Goal: Task Accomplishment & Management: Manage account settings

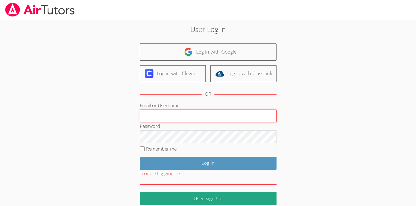
type input "Skonickisarah@gmail.com"
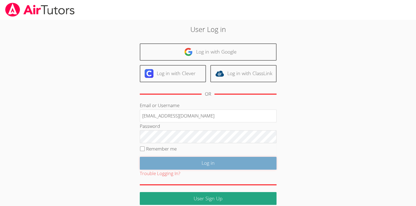
click at [221, 163] on input "Log in" at bounding box center [208, 163] width 137 height 13
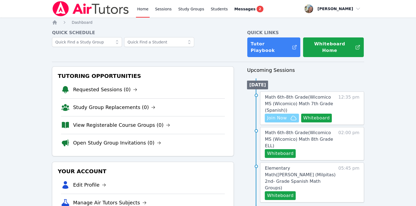
click at [290, 115] on icon "button" at bounding box center [293, 118] width 7 height 7
click at [313, 166] on span "Elementary Math ( Randall (Milpitas) 2nd- Grade Spanish Math Groups )" at bounding box center [300, 178] width 71 height 25
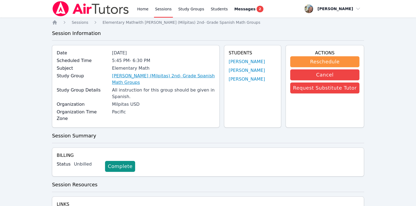
click at [129, 79] on link "Randall (Milpitas) 2nd- Grade Spanish Math Groups" at bounding box center [163, 79] width 103 height 13
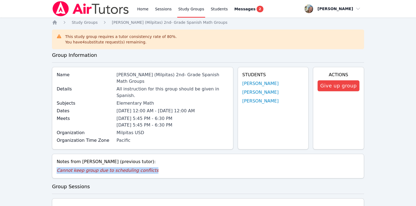
drag, startPoint x: 147, startPoint y: 160, endPoint x: 35, endPoint y: 161, distance: 112.4
copy p "Cannot keep group due to scheduling conflicts"
click at [327, 89] on button "Give up group" at bounding box center [339, 85] width 42 height 11
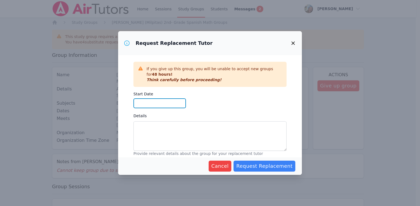
click at [171, 105] on input "Start Date" at bounding box center [160, 103] width 53 height 10
type input "10/10/2025"
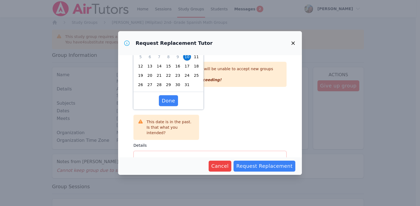
click at [188, 58] on span "10" at bounding box center [187, 57] width 8 height 8
click at [189, 151] on textarea "Details" at bounding box center [210, 166] width 153 height 30
paste textarea "Cannot keep group due to scheduling conflicts"
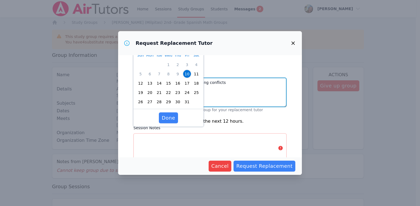
scroll to position [83, 0]
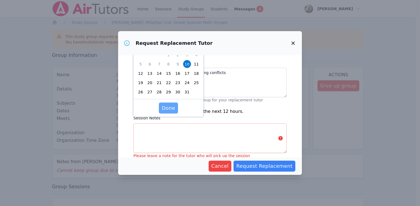
click at [171, 107] on span "Done" at bounding box center [168, 108] width 13 height 8
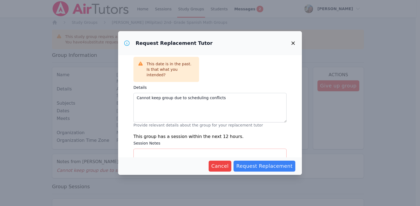
scroll to position [28, 0]
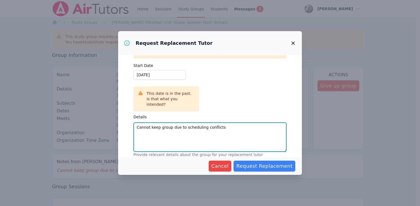
click at [226, 123] on textarea "Cannot keep group due to scheduling conflicts" at bounding box center [210, 138] width 153 height 30
click at [225, 126] on textarea "Cannot keep group due to scheduling conflicts.All instruction must be in Spanish" at bounding box center [210, 138] width 153 height 30
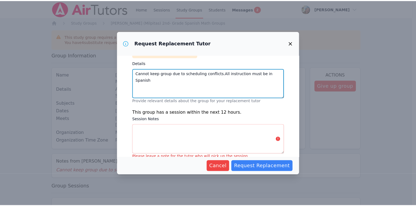
scroll to position [83, 0]
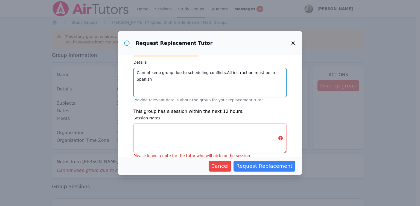
type textarea "Cannot keep group due to scheduling conflicts.All instruction must be in Spanish"
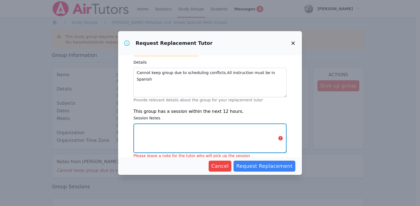
click at [225, 129] on textarea "Session Notes" at bounding box center [210, 139] width 153 height 30
paste textarea "Cannot keep group due to scheduling conflicts.All instruction must be in Spanish"
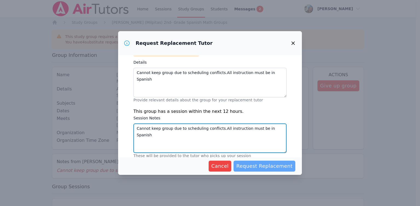
type textarea "Cannot keep group due to scheduling conflicts.All instruction must be in Spanish"
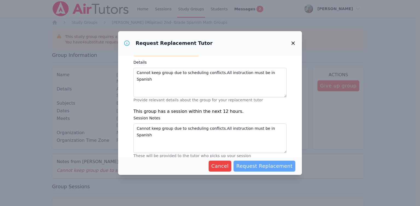
click at [252, 163] on span "Request Replacement" at bounding box center [264, 167] width 56 height 8
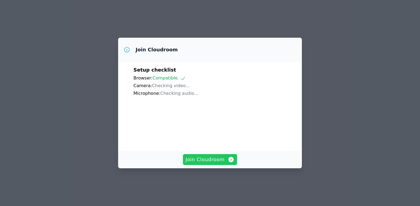
click at [201, 164] on span "Join Cloudroom" at bounding box center [210, 160] width 49 height 8
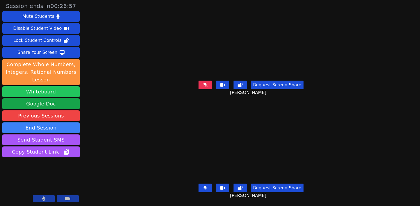
click at [70, 93] on button "Whiteboard" at bounding box center [41, 91] width 78 height 11
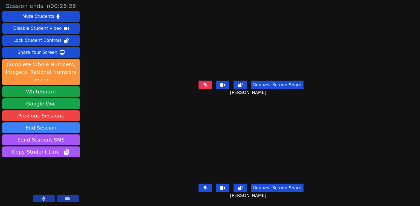
click at [213, 184] on div "Request Screen Share" at bounding box center [251, 188] width 105 height 9
click at [209, 184] on button at bounding box center [205, 188] width 13 height 9
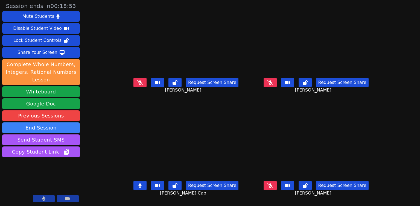
click at [49, 198] on button at bounding box center [44, 199] width 22 height 7
click at [51, 198] on button at bounding box center [44, 199] width 22 height 7
click at [35, 199] on button at bounding box center [44, 199] width 22 height 7
click at [50, 196] on button at bounding box center [44, 199] width 22 height 7
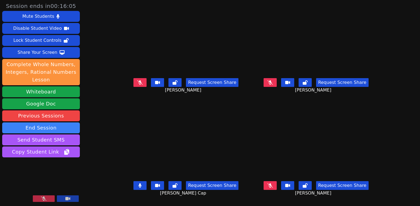
click at [41, 198] on icon at bounding box center [43, 199] width 5 height 4
click at [53, 196] on div "[PERSON_NAME]" at bounding box center [41, 182] width 78 height 44
click at [53, 198] on button at bounding box center [44, 199] width 22 height 7
click at [53, 199] on button at bounding box center [44, 199] width 22 height 7
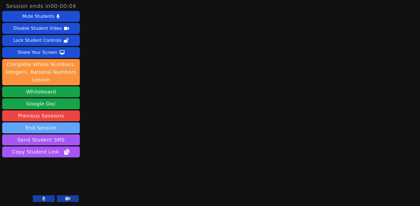
click at [48, 131] on button "End Session" at bounding box center [41, 128] width 78 height 11
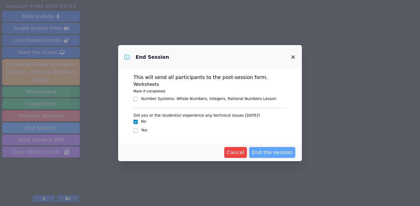
click at [260, 149] on span "End the session" at bounding box center [272, 153] width 41 height 8
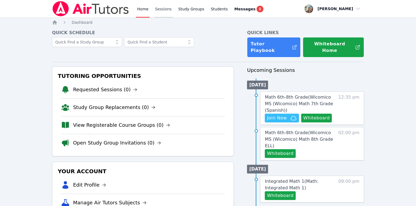
click at [161, 7] on link "Sessions" at bounding box center [163, 9] width 19 height 18
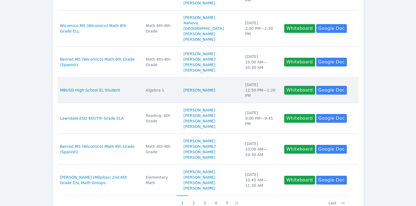
scroll to position [246, 0]
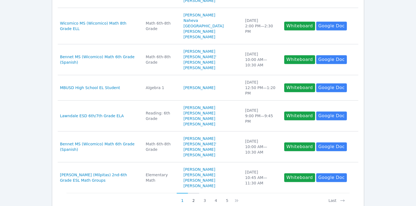
click at [194, 193] on button "2" at bounding box center [193, 198] width 11 height 10
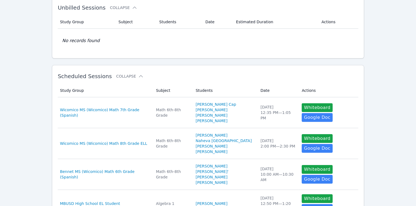
scroll to position [0, 0]
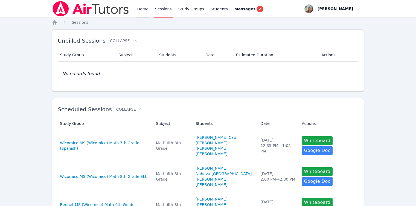
click at [140, 9] on link "Home" at bounding box center [142, 9] width 13 height 18
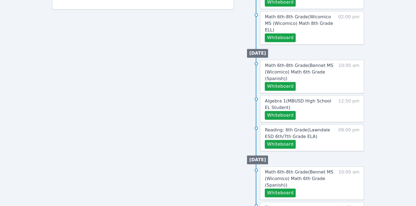
scroll to position [259, 0]
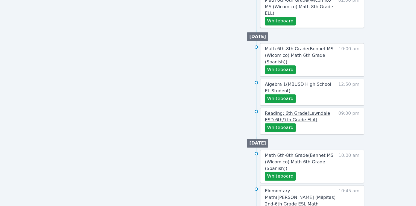
click at [277, 111] on span "Reading: 6th Grade ( Lawndale ESD 6th/7th Grade ELA )" at bounding box center [297, 117] width 65 height 12
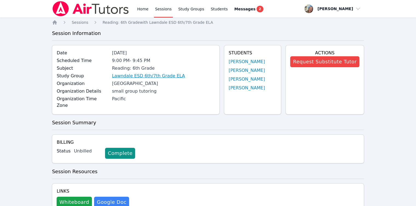
click at [159, 77] on link "Lawndale ESD 6th/7th Grade ELA" at bounding box center [148, 76] width 73 height 7
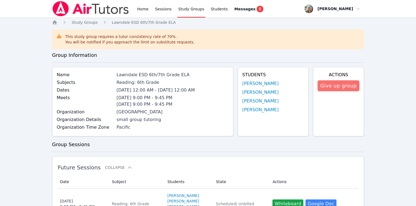
click at [341, 89] on button "Give up group" at bounding box center [339, 85] width 42 height 11
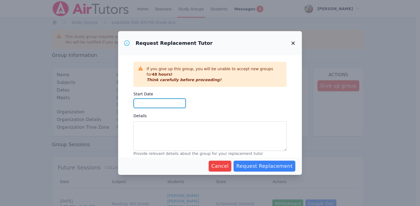
click at [174, 105] on input "Start Date" at bounding box center [160, 103] width 53 height 10
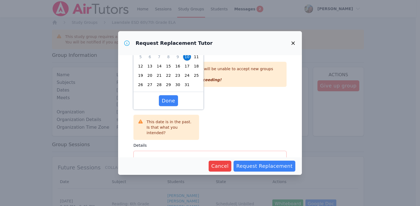
click at [141, 66] on span "12" at bounding box center [141, 66] width 8 height 8
click at [150, 67] on span "13" at bounding box center [150, 66] width 8 height 8
type input "10/13/2025"
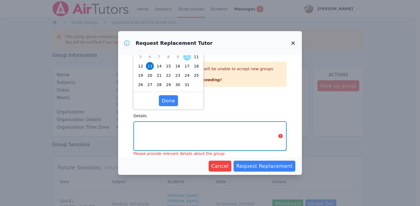
click at [185, 140] on textarea "Details" at bounding box center [210, 136] width 153 height 30
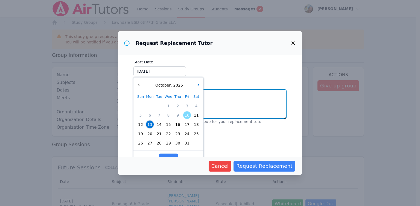
scroll to position [36, 0]
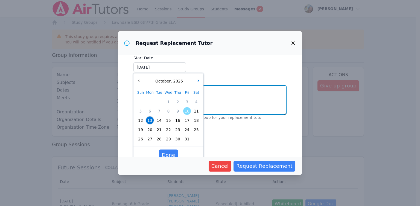
type textarea "MUST SPEAK SPANISH"
click at [246, 132] on div "If you give up this group, you will be unable to accept new groups for 48 hours…" at bounding box center [210, 106] width 184 height 102
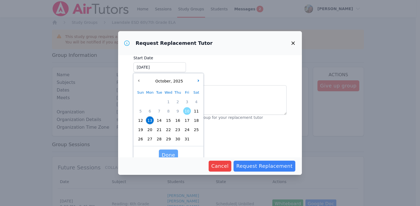
click at [170, 153] on span "Done" at bounding box center [168, 155] width 13 height 8
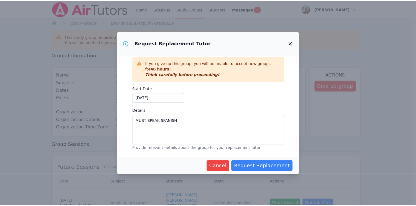
scroll to position [9, 0]
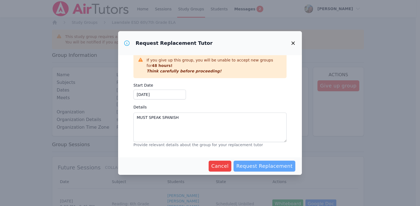
click at [252, 165] on span "Request Replacement" at bounding box center [264, 167] width 56 height 8
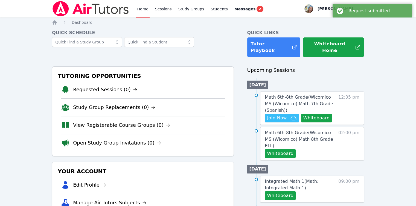
click at [139, 13] on link "Home" at bounding box center [142, 9] width 13 height 18
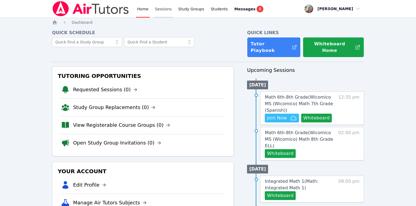
click at [160, 10] on link "Sessions" at bounding box center [163, 9] width 19 height 18
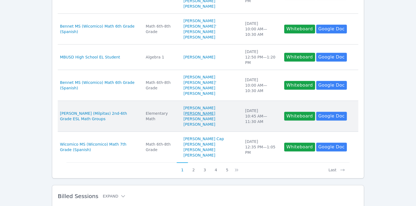
scroll to position [277, 0]
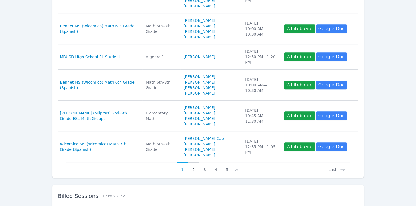
click at [194, 162] on button "2" at bounding box center [193, 167] width 11 height 10
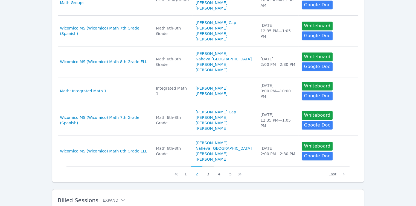
click at [208, 167] on button "3" at bounding box center [207, 172] width 11 height 10
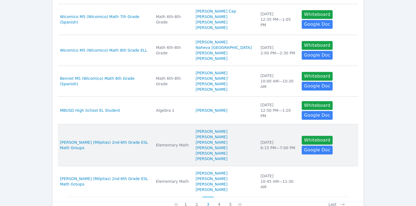
scroll to position [274, 0]
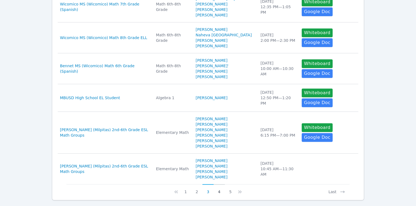
click at [221, 184] on button "4" at bounding box center [219, 189] width 11 height 10
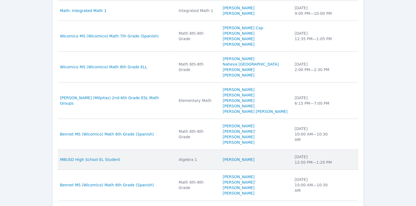
scroll to position [219, 0]
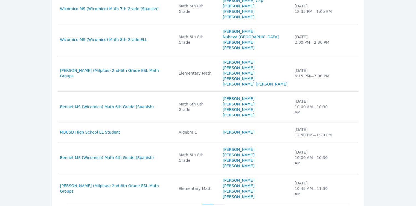
click at [220, 204] on button "5" at bounding box center [219, 209] width 11 height 10
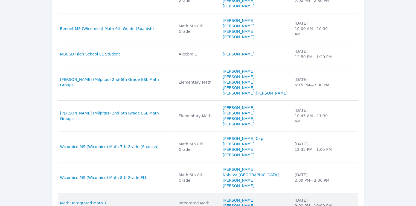
scroll to position [192, 0]
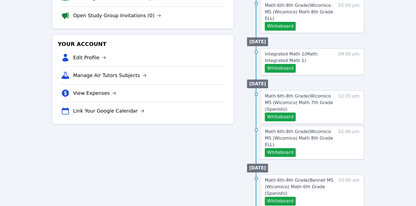
scroll to position [137, 0]
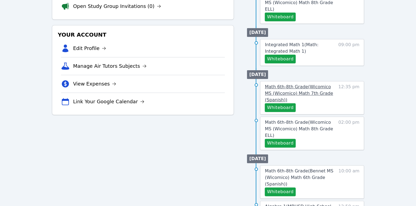
click at [271, 85] on link "Math 6th-8th Grade ( Wicomico MS (Wicomico) Math 7th Grade (Spanish) )" at bounding box center [300, 94] width 71 height 20
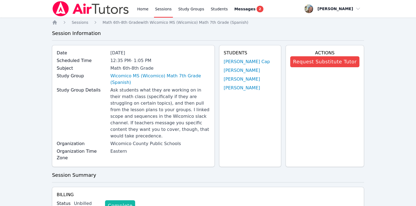
click at [117, 201] on link "Complete" at bounding box center [120, 206] width 30 height 11
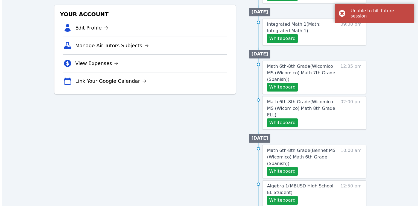
scroll to position [164, 0]
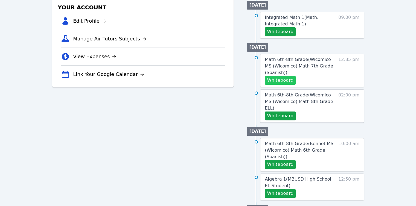
click at [283, 76] on button "Whiteboard" at bounding box center [280, 80] width 31 height 9
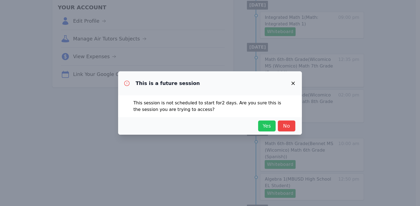
click at [273, 127] on span "Yes" at bounding box center [267, 126] width 12 height 8
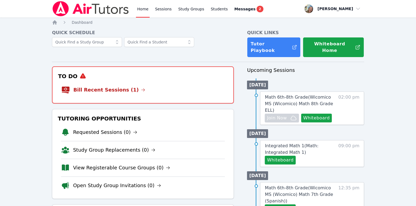
click at [115, 50] on div at bounding box center [143, 44] width 182 height 15
